Goal: Find contact information: Find contact information

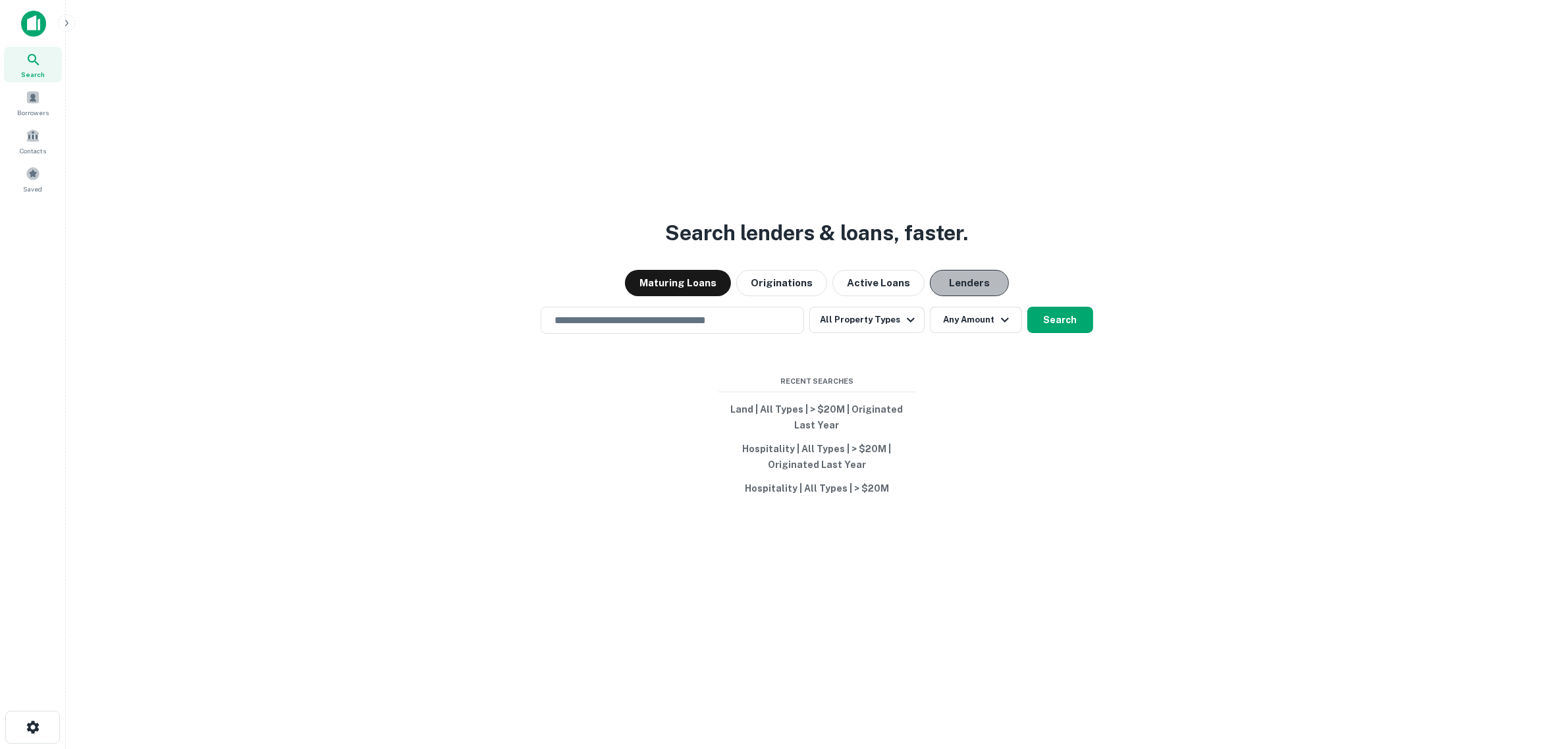
click at [964, 286] on button "Lenders" at bounding box center [969, 283] width 79 height 27
click at [686, 330] on div "​" at bounding box center [672, 320] width 263 height 27
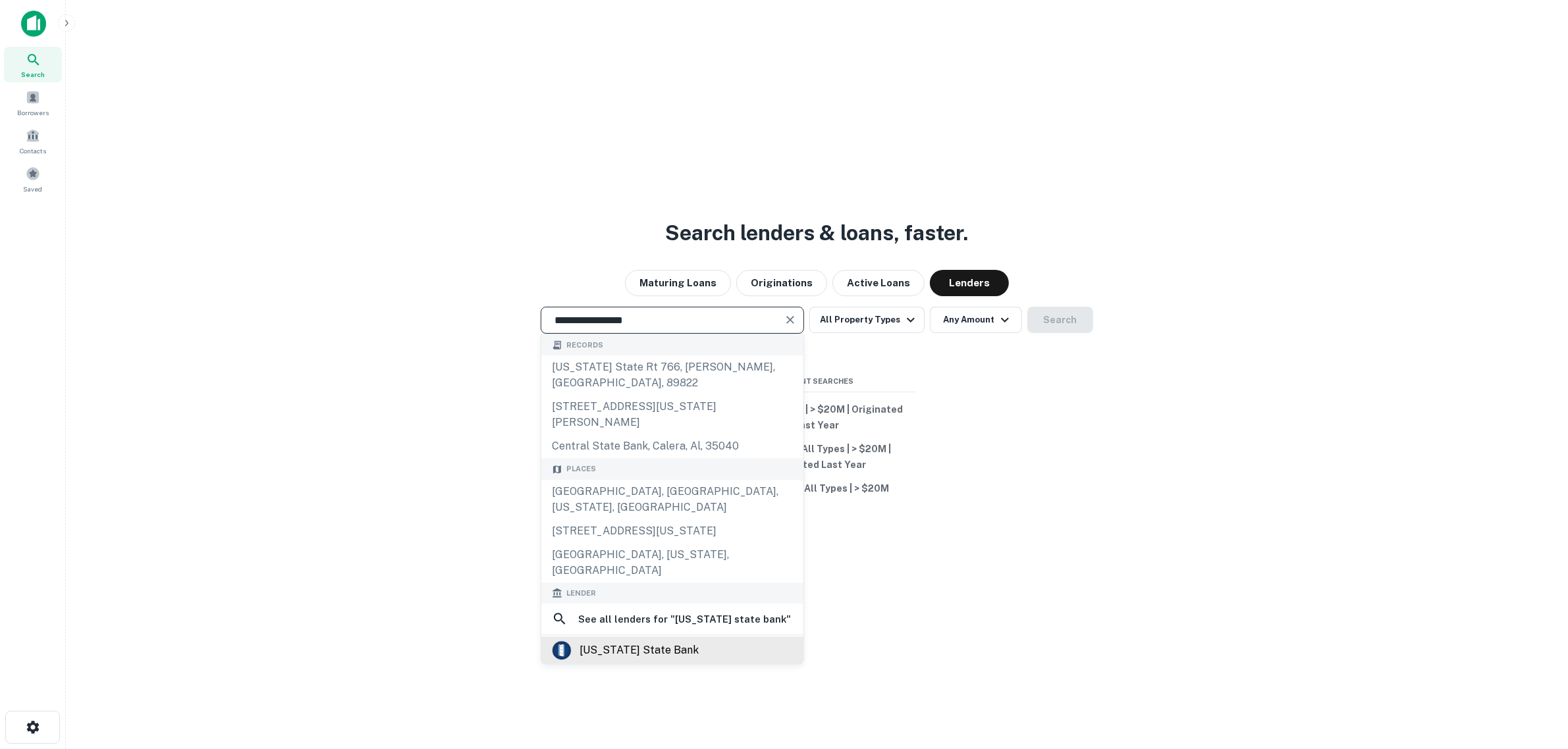
type input "**********"
click at [652, 640] on div "[US_STATE] state bank" at bounding box center [639, 650] width 119 height 20
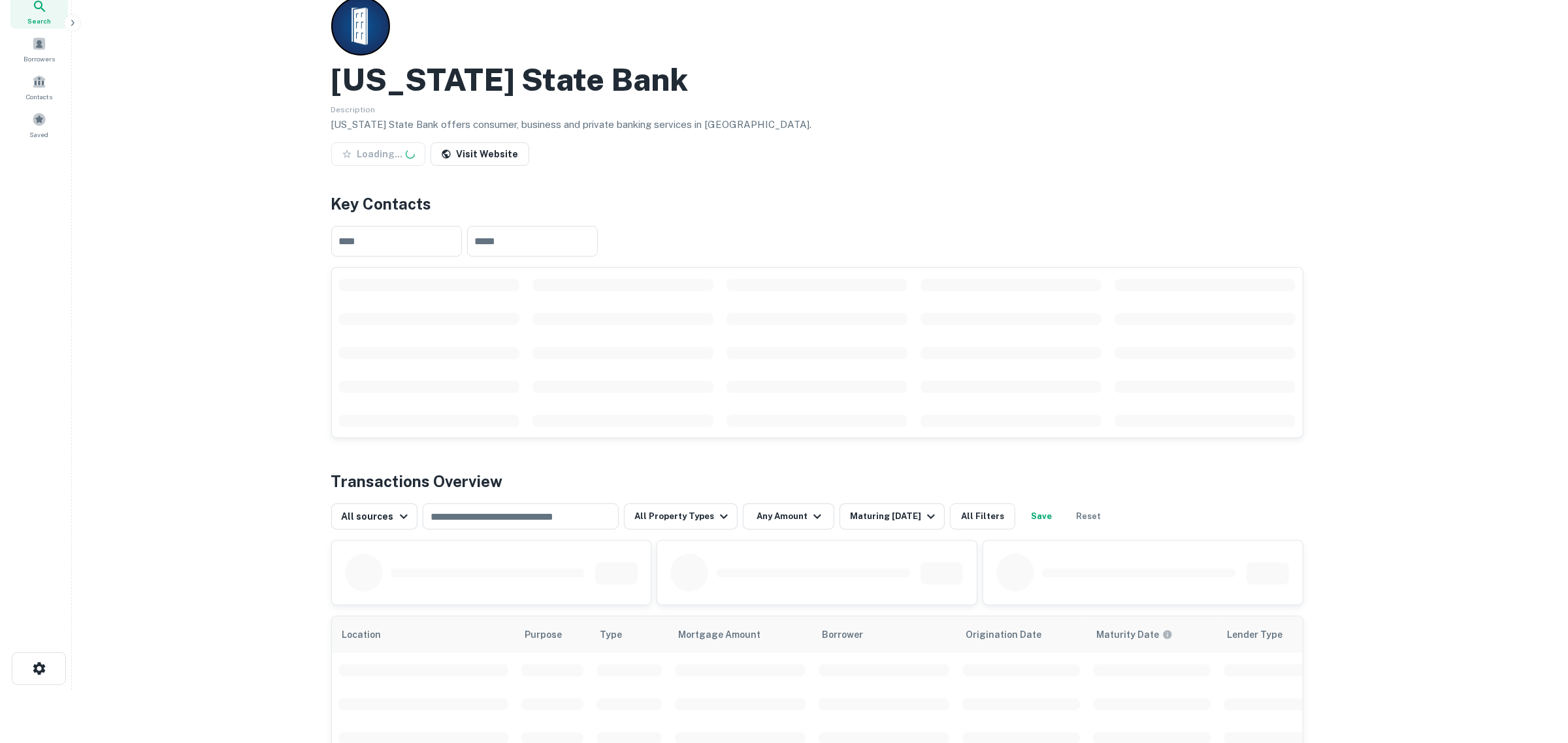
scroll to position [82, 0]
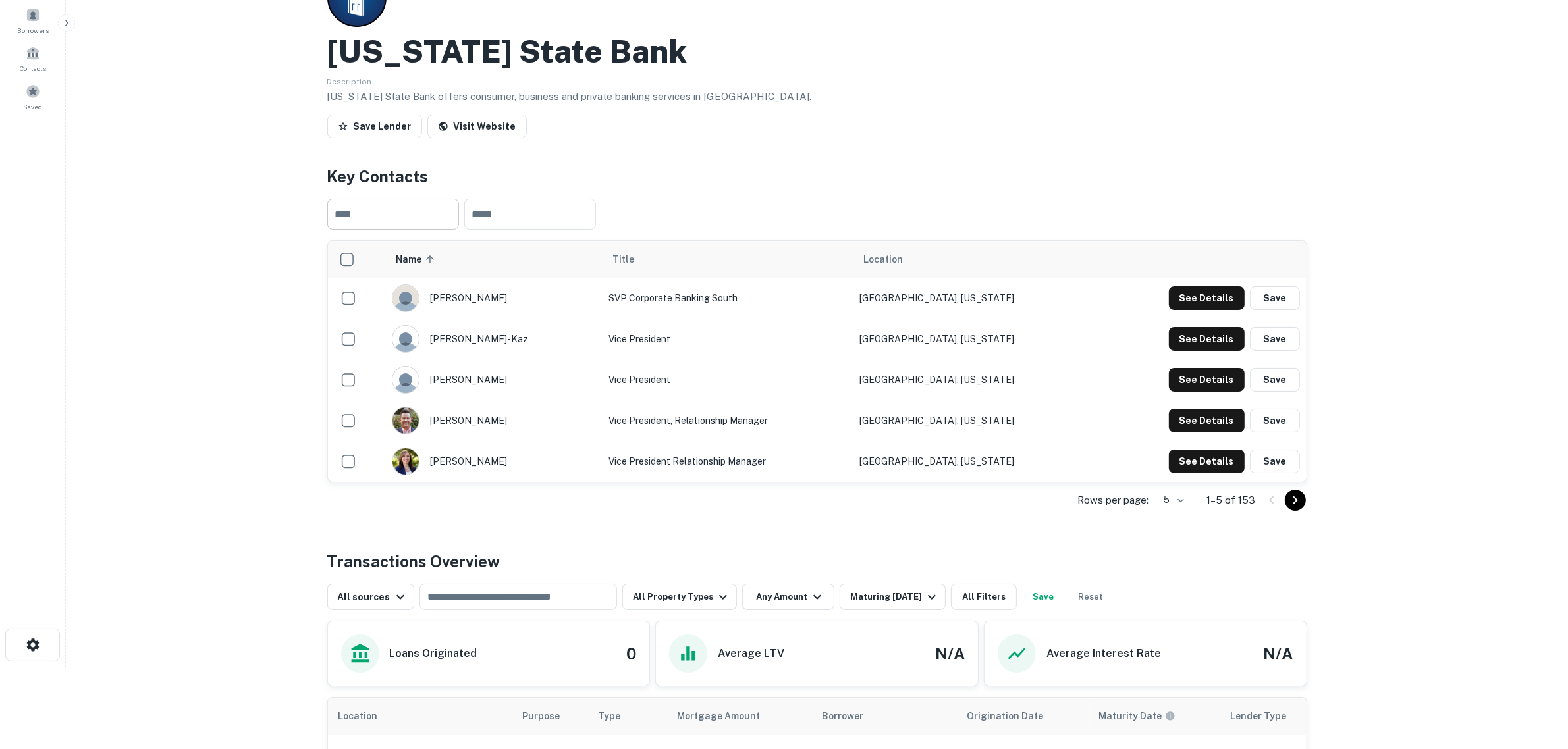
click at [415, 215] on input "text" at bounding box center [393, 214] width 132 height 31
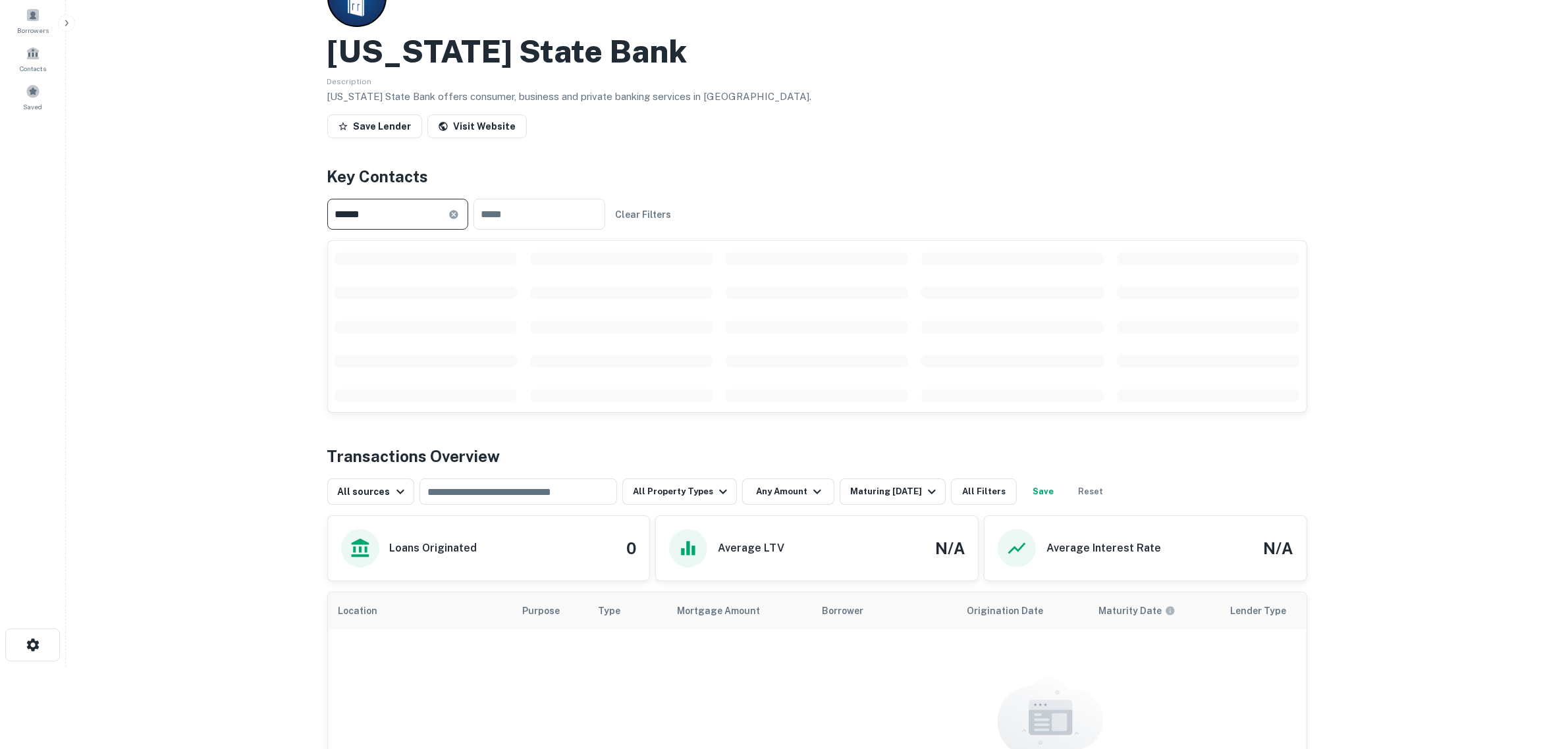
type input "******"
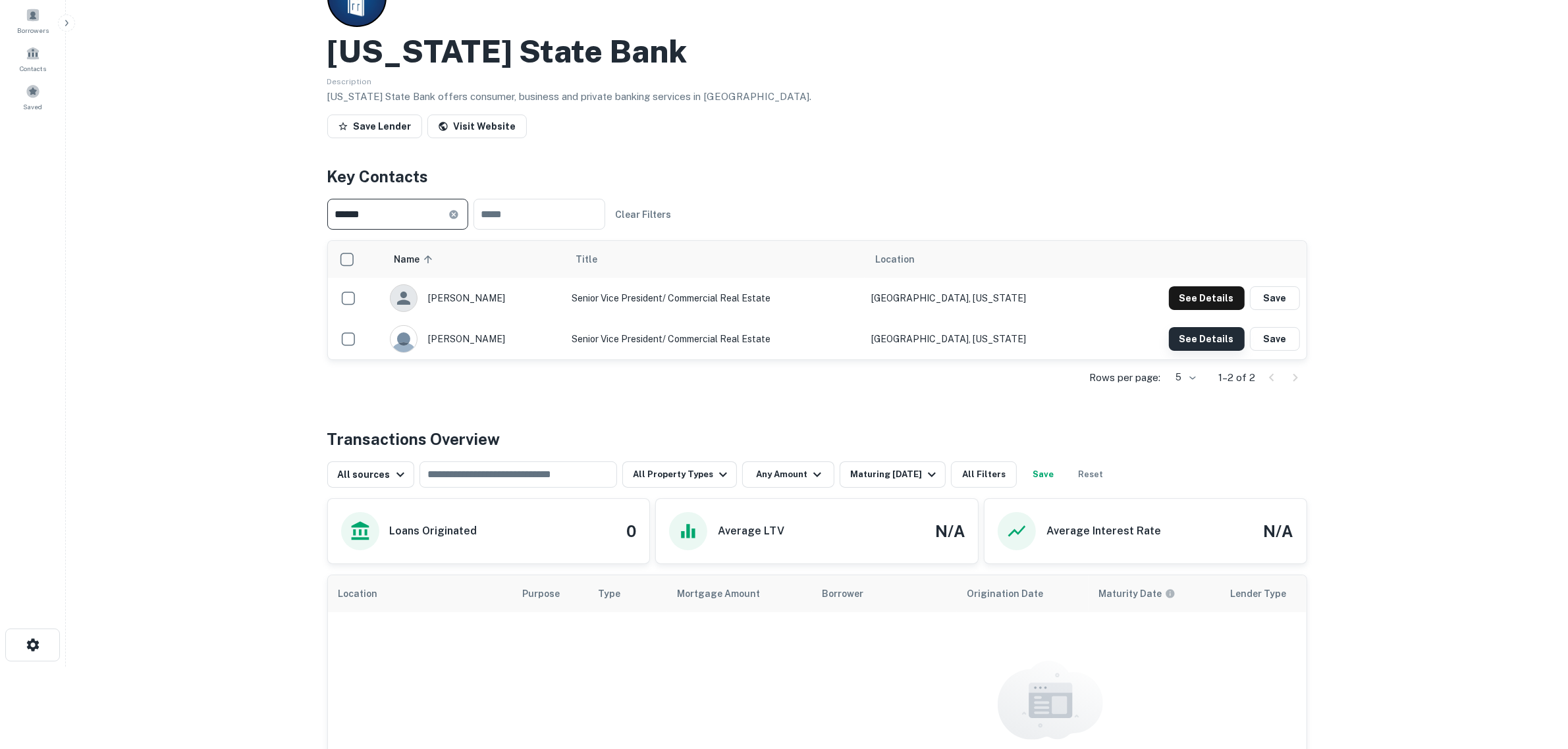
click at [1207, 337] on button "See Details" at bounding box center [1207, 339] width 76 height 24
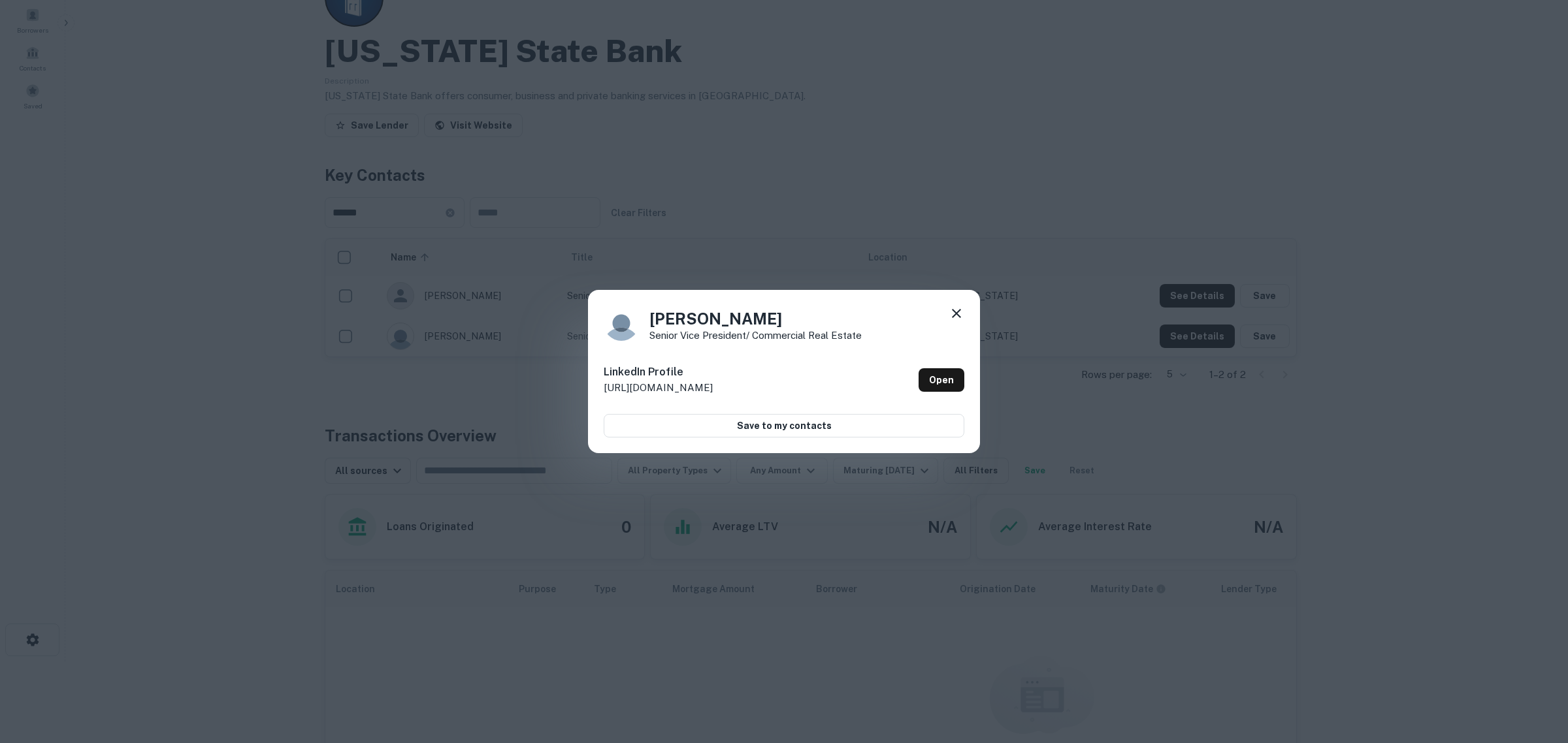
click at [960, 314] on icon at bounding box center [956, 313] width 16 height 16
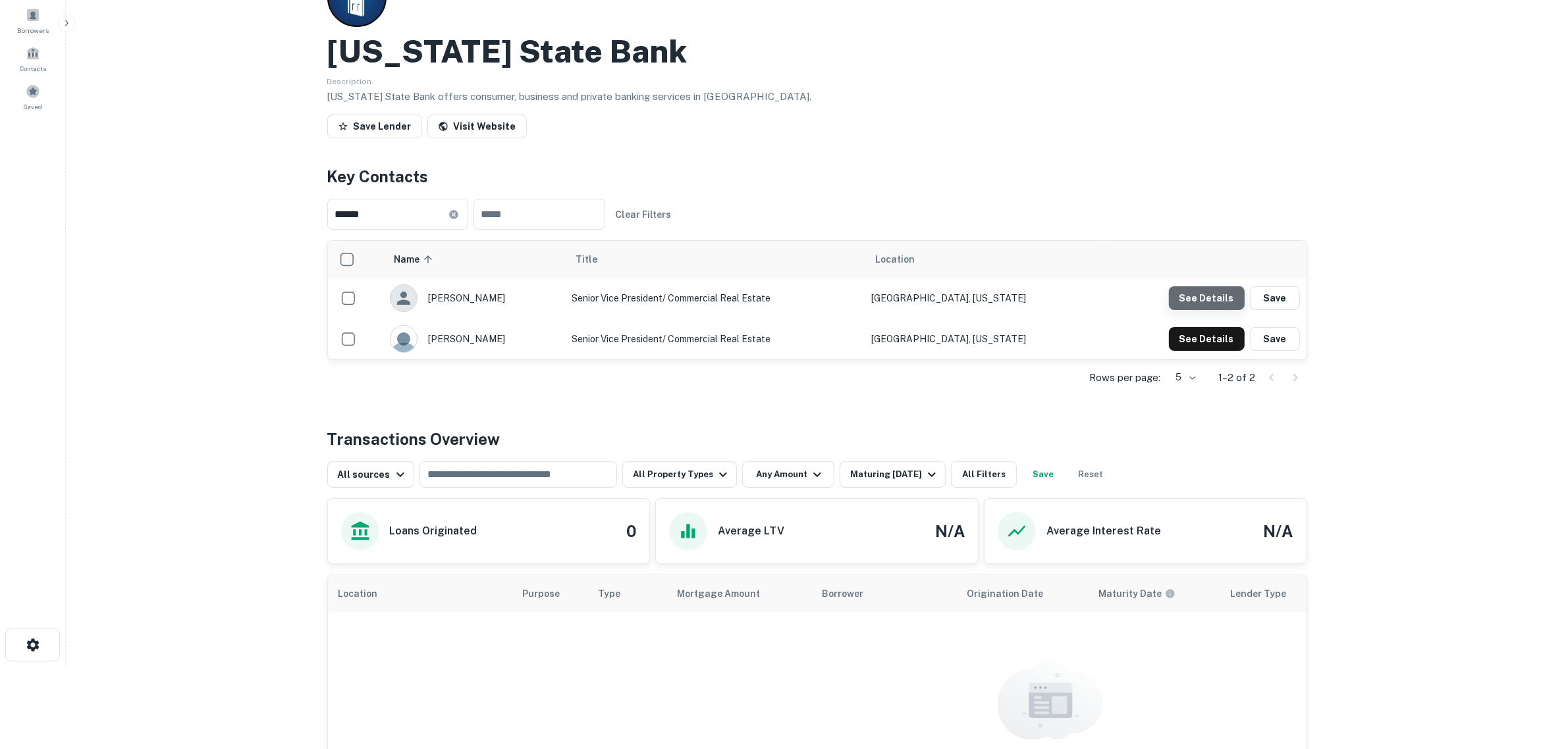
click at [1238, 298] on button "See Details" at bounding box center [1207, 298] width 76 height 24
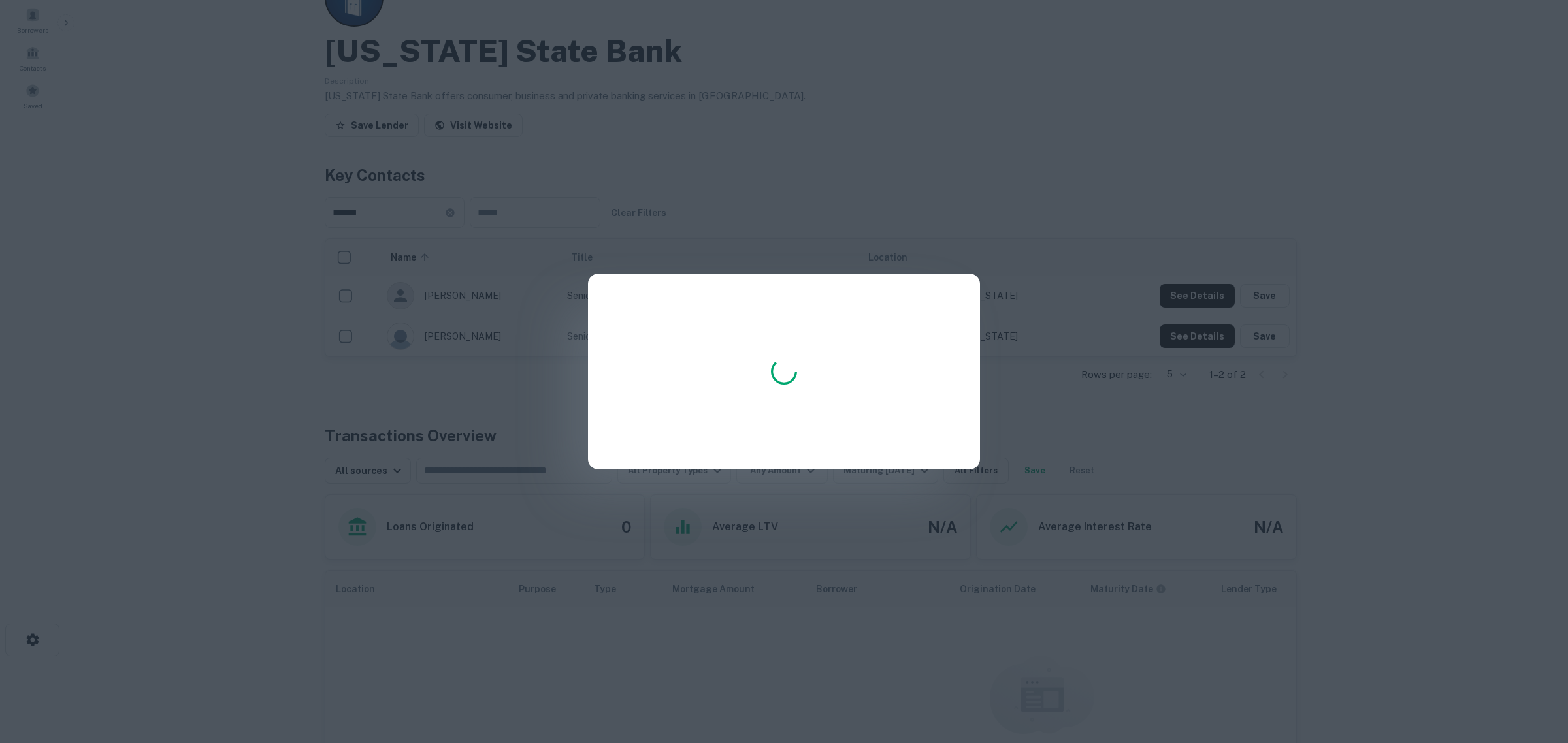
click at [1471, 285] on div at bounding box center [784, 372] width 1568 height 743
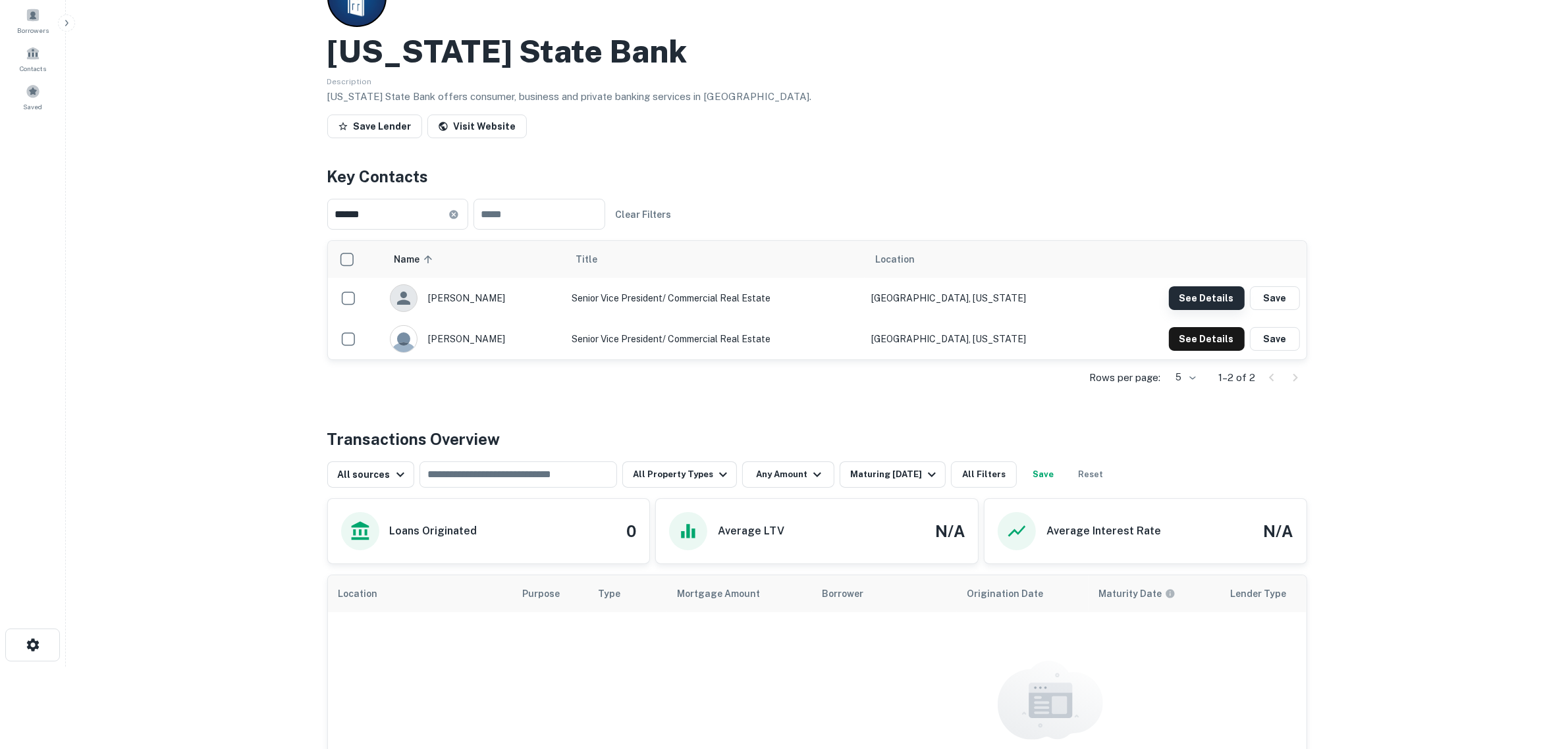
click at [1219, 293] on button "See Details" at bounding box center [1207, 298] width 76 height 24
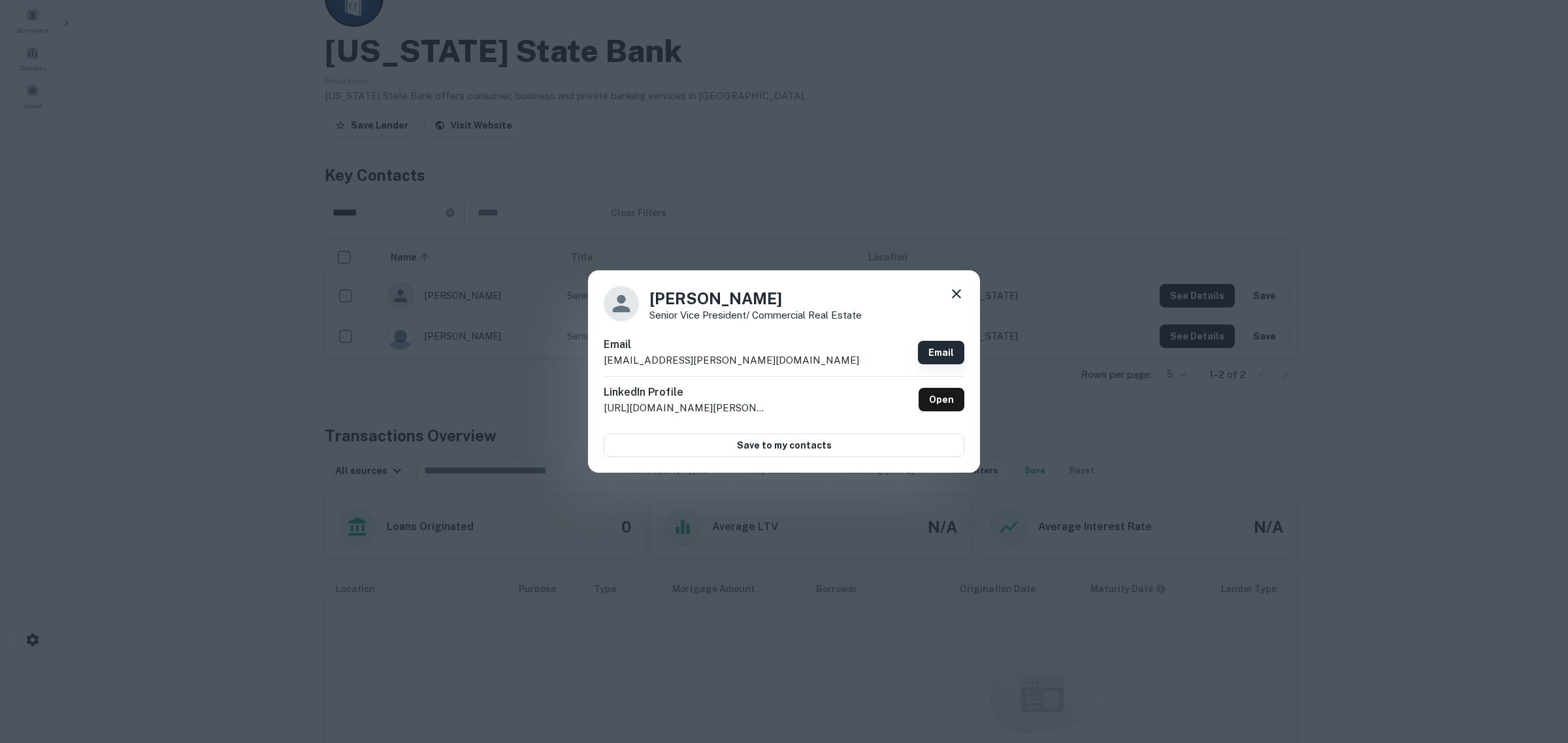
click at [925, 349] on link "Email" at bounding box center [941, 353] width 47 height 24
